Goal: Task Accomplishment & Management: Use online tool/utility

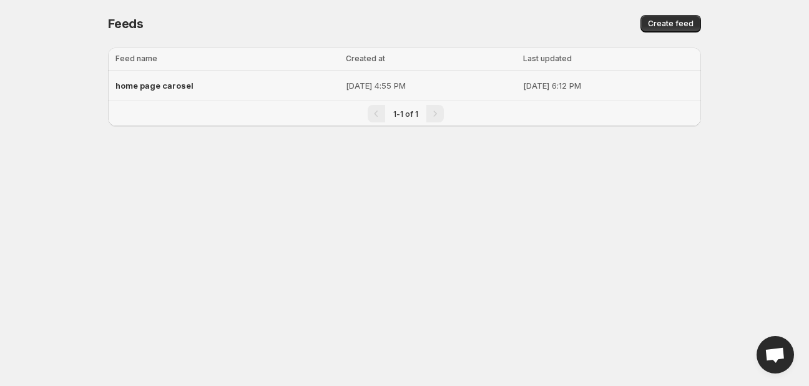
click at [201, 96] on div "home page carosel" at bounding box center [227, 85] width 223 height 22
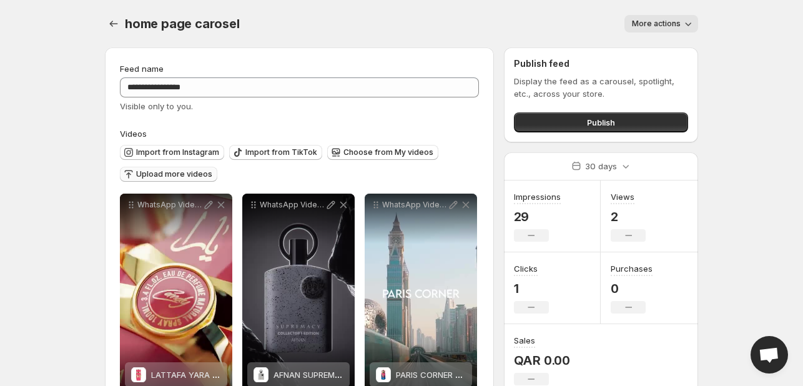
click at [164, 169] on button "Upload more videos" at bounding box center [168, 174] width 97 height 15
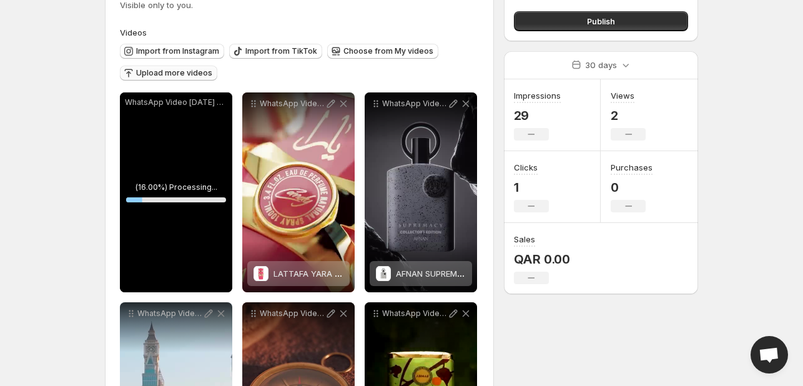
scroll to position [61, 0]
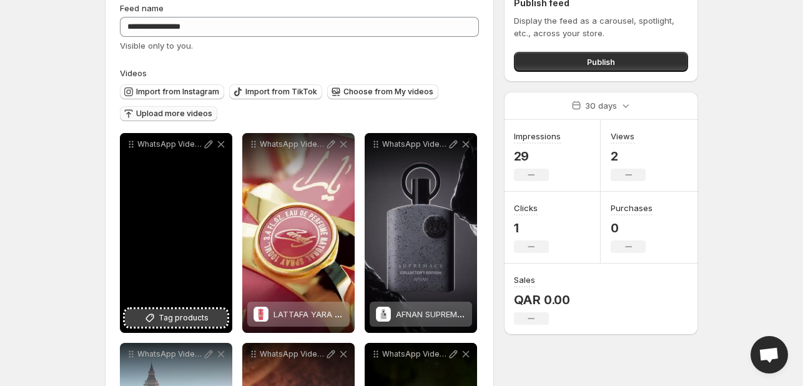
click at [187, 313] on span "Tag products" at bounding box center [184, 318] width 50 height 12
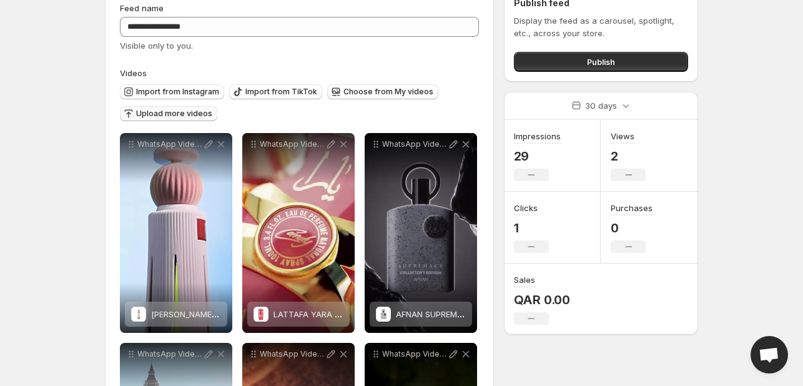
click at [156, 112] on span "Upload more videos" at bounding box center [174, 114] width 76 height 10
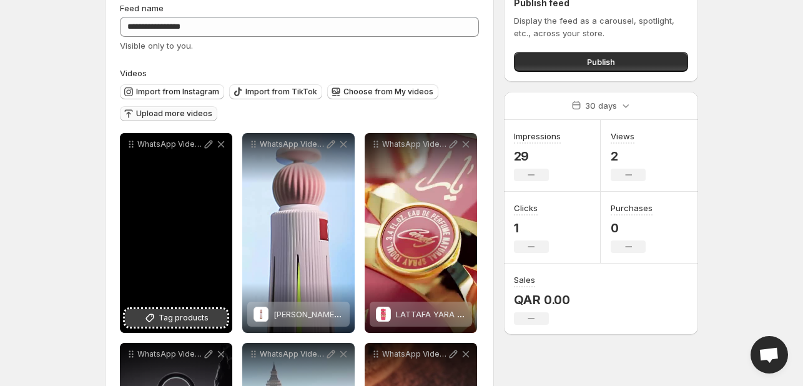
click at [201, 312] on span "Tag products" at bounding box center [184, 318] width 50 height 12
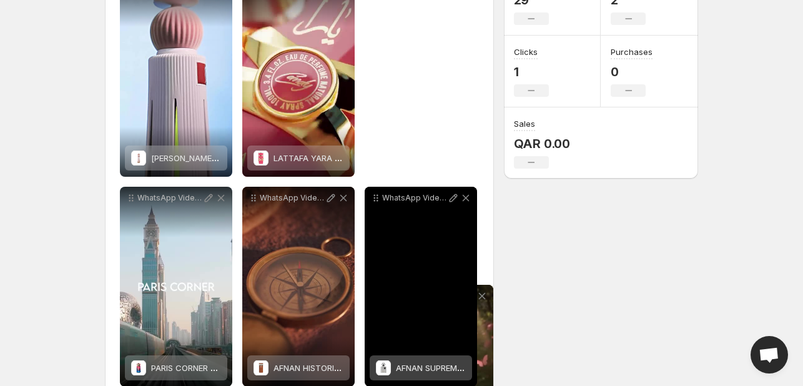
scroll to position [222, 0]
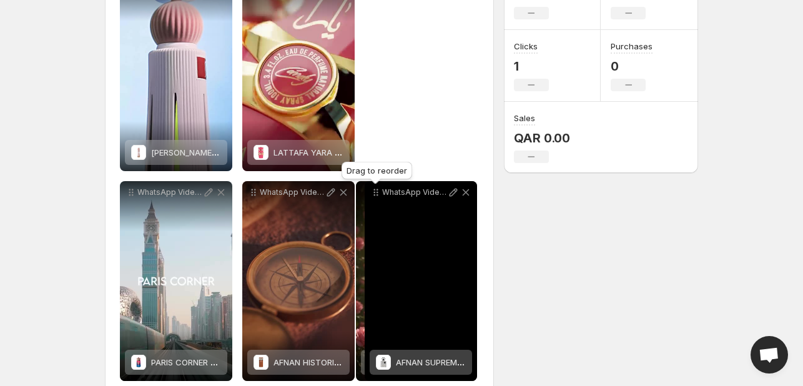
drag, startPoint x: 134, startPoint y: 145, endPoint x: 372, endPoint y: 197, distance: 242.9
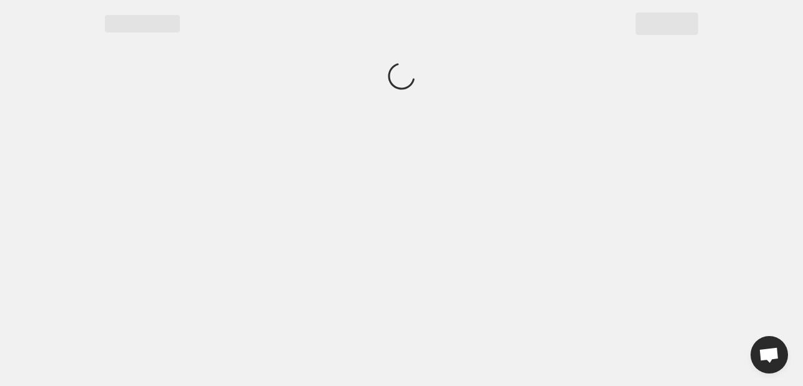
scroll to position [0, 0]
